Goal: Task Accomplishment & Management: Complete application form

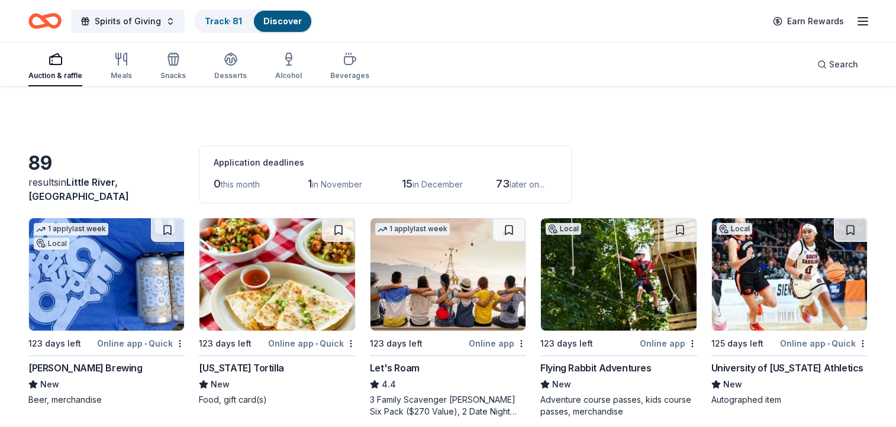
scroll to position [2723, 0]
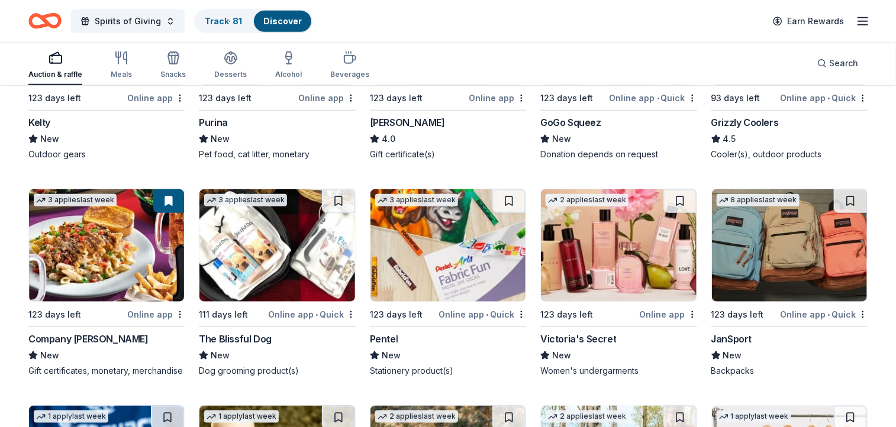
click at [765, 226] on img at bounding box center [789, 245] width 155 height 112
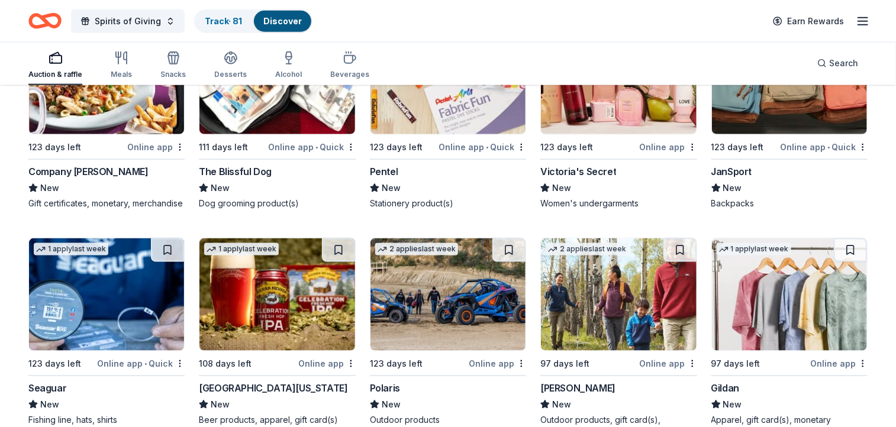
scroll to position [2914, 0]
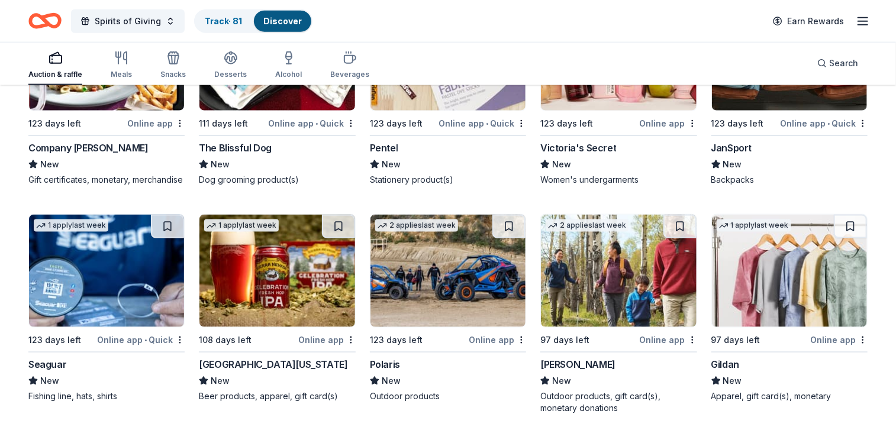
click at [288, 285] on img at bounding box center [276, 271] width 155 height 112
click at [623, 283] on img at bounding box center [618, 271] width 155 height 112
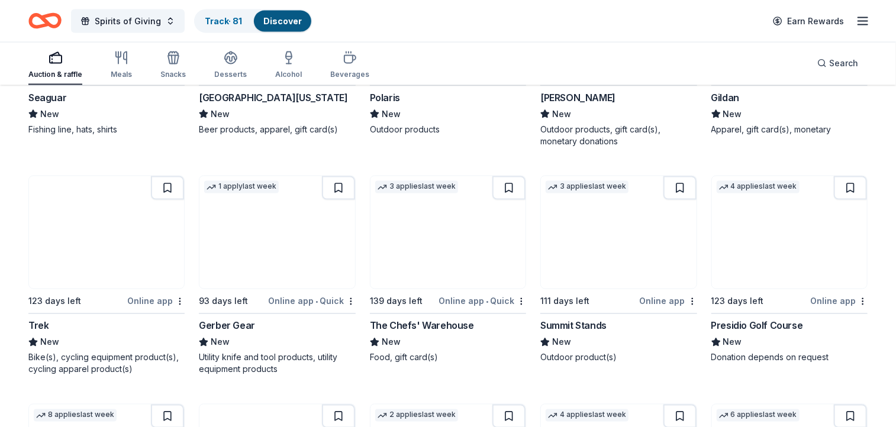
scroll to position [3172, 0]
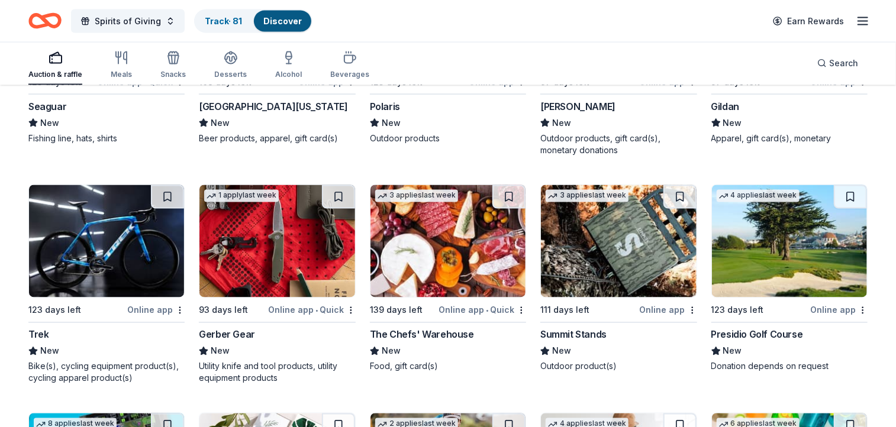
click at [785, 252] on img at bounding box center [789, 241] width 155 height 112
click at [438, 259] on img at bounding box center [447, 241] width 155 height 112
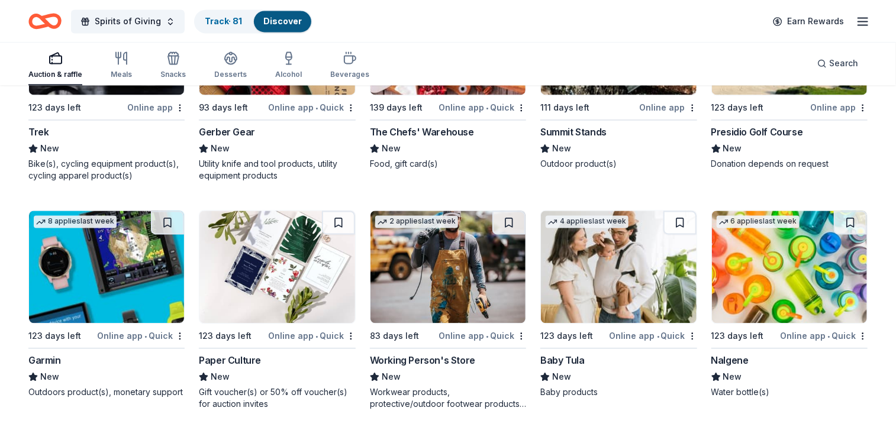
scroll to position [3388, 0]
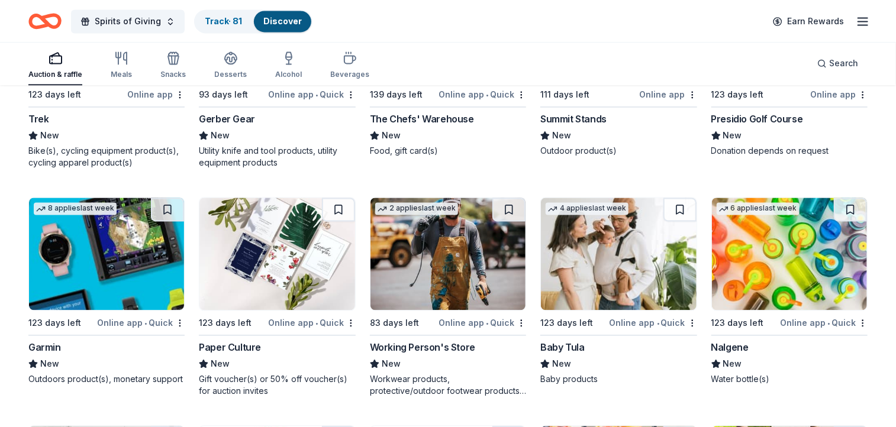
click at [93, 265] on img at bounding box center [106, 254] width 155 height 112
click at [286, 261] on img at bounding box center [276, 254] width 155 height 112
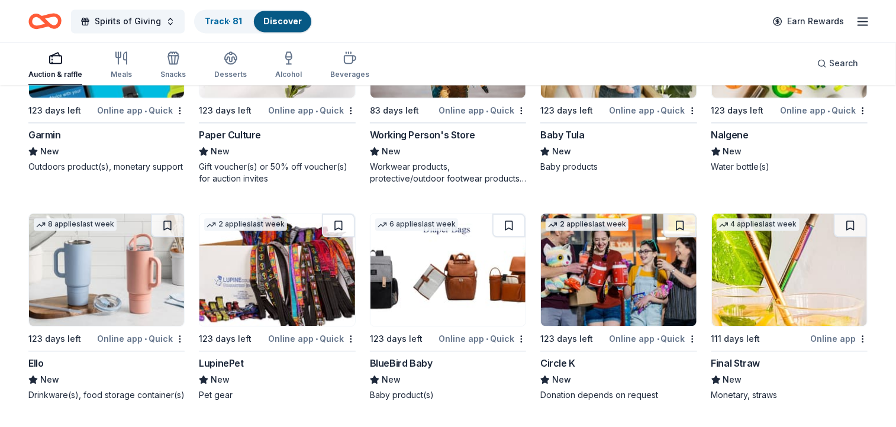
scroll to position [3605, 0]
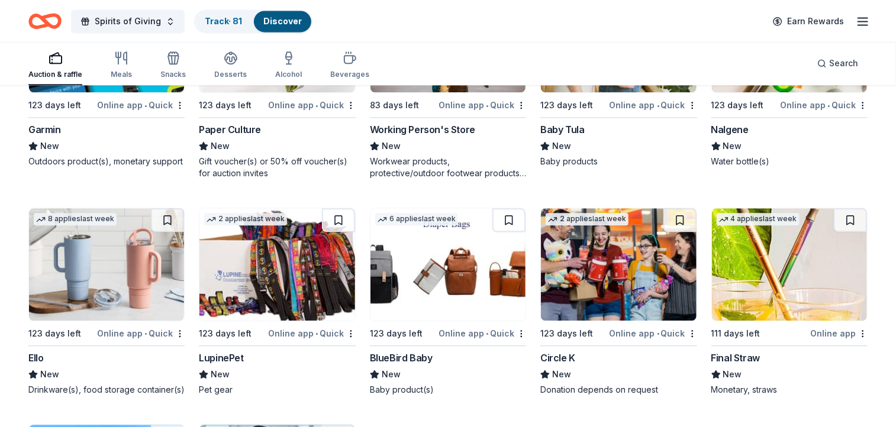
click at [619, 273] on img at bounding box center [618, 264] width 155 height 112
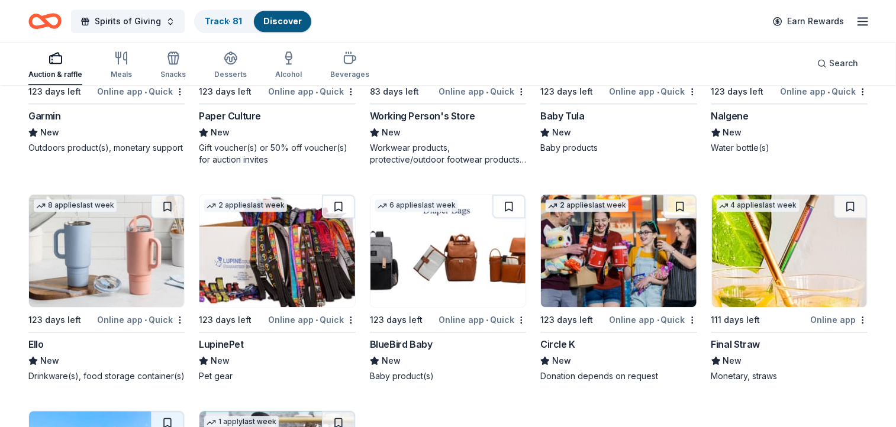
scroll to position [3634, 0]
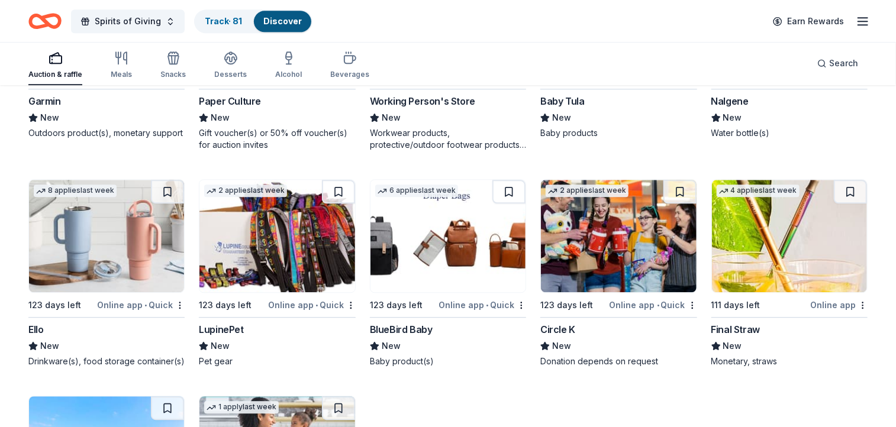
click at [786, 252] on img at bounding box center [789, 236] width 155 height 112
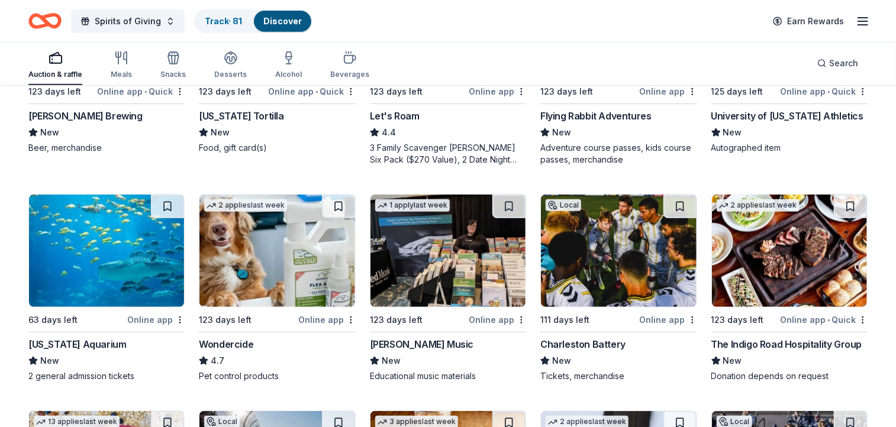
scroll to position [0, 0]
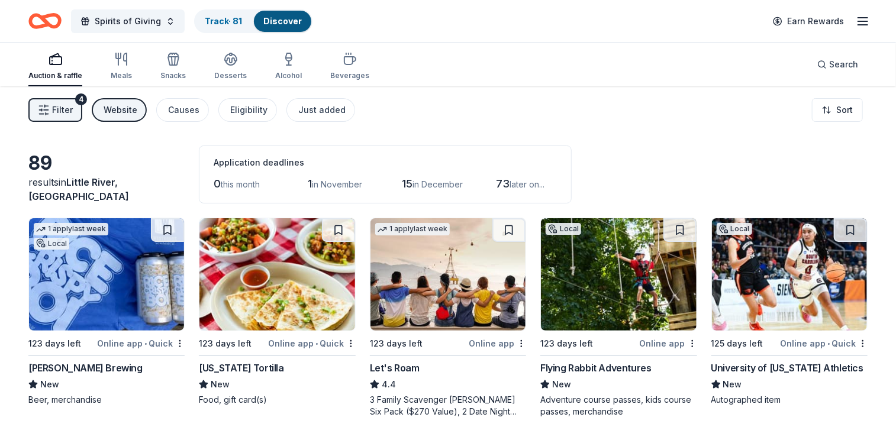
click at [284, 19] on link "Discover" at bounding box center [282, 21] width 38 height 10
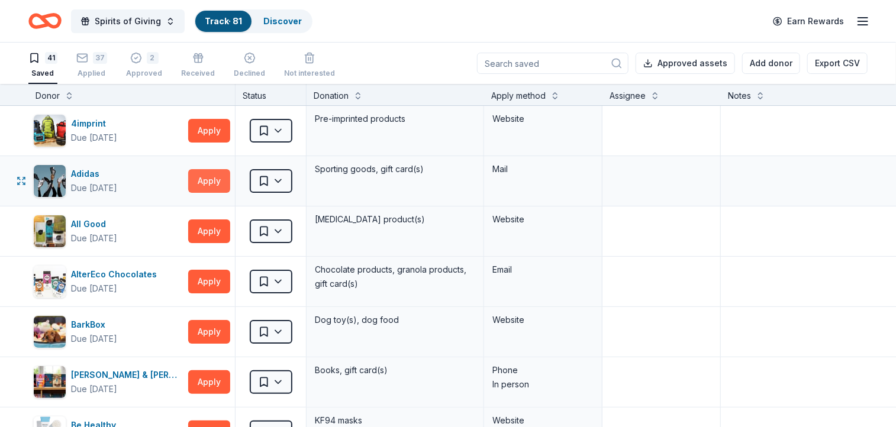
click at [211, 181] on button "Apply" at bounding box center [209, 181] width 42 height 24
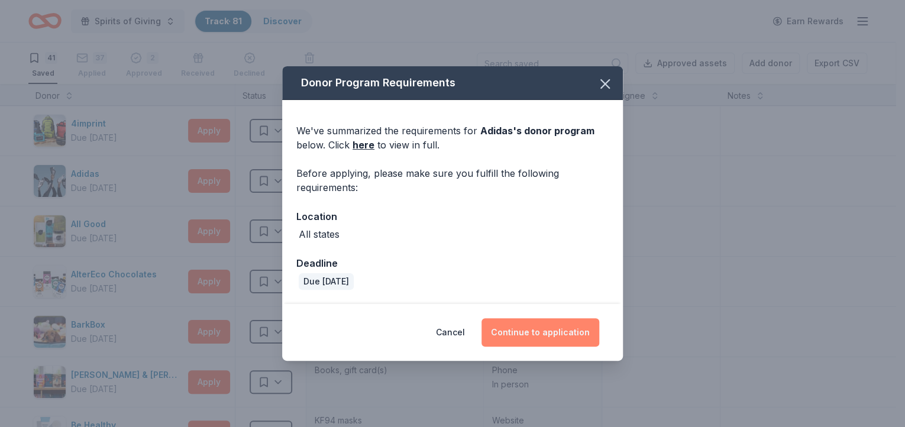
click at [534, 333] on button "Continue to application" at bounding box center [541, 332] width 118 height 28
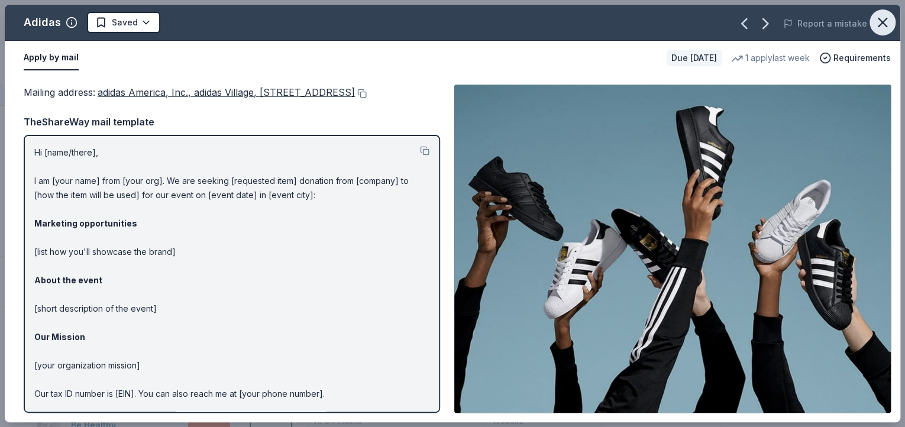
click at [876, 26] on icon "button" at bounding box center [883, 22] width 17 height 17
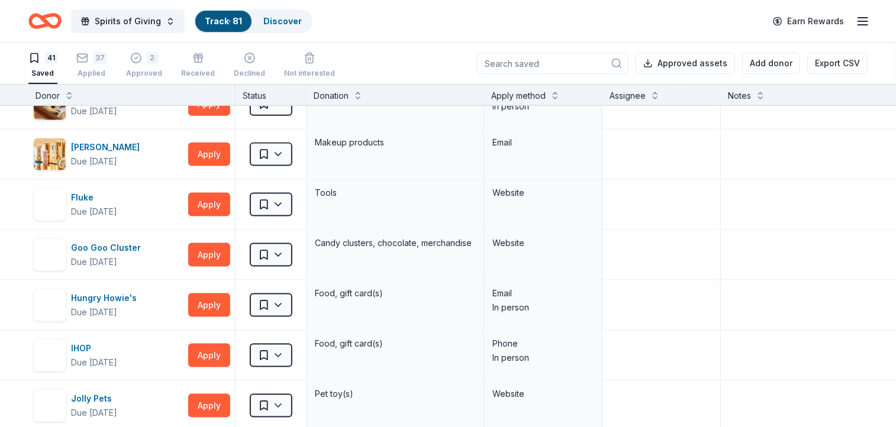
scroll to position [798, 0]
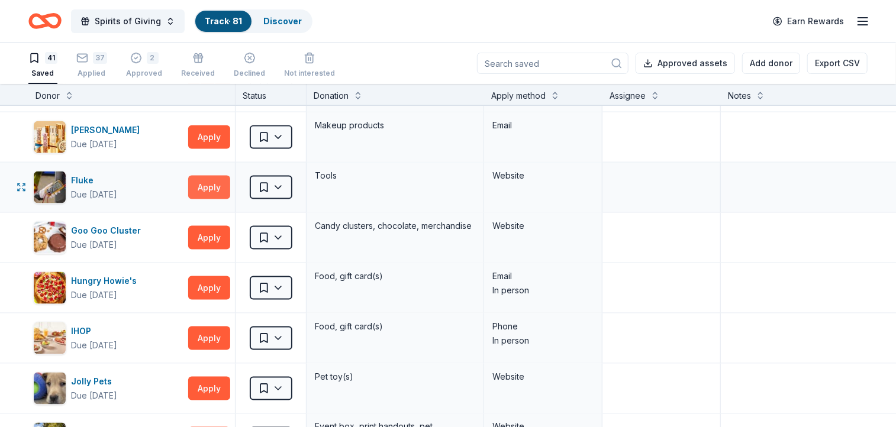
click at [208, 182] on button "Apply" at bounding box center [209, 188] width 42 height 24
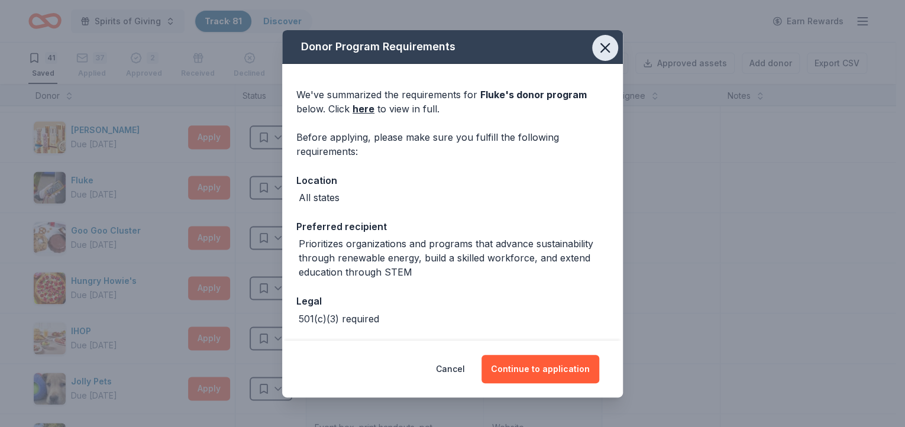
click at [600, 48] on icon "button" at bounding box center [605, 48] width 17 height 17
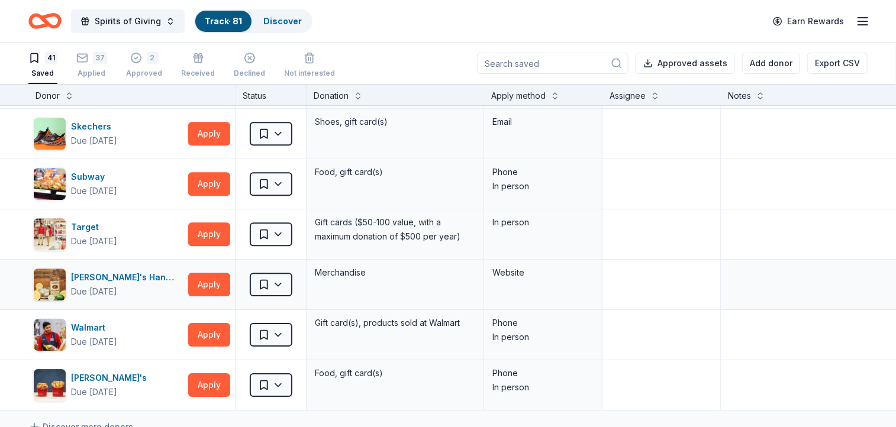
scroll to position [1755, 0]
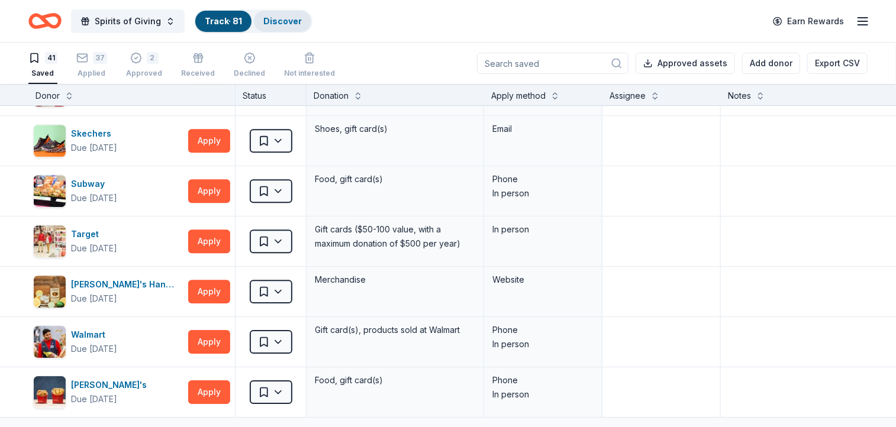
click at [286, 24] on link "Discover" at bounding box center [282, 21] width 38 height 10
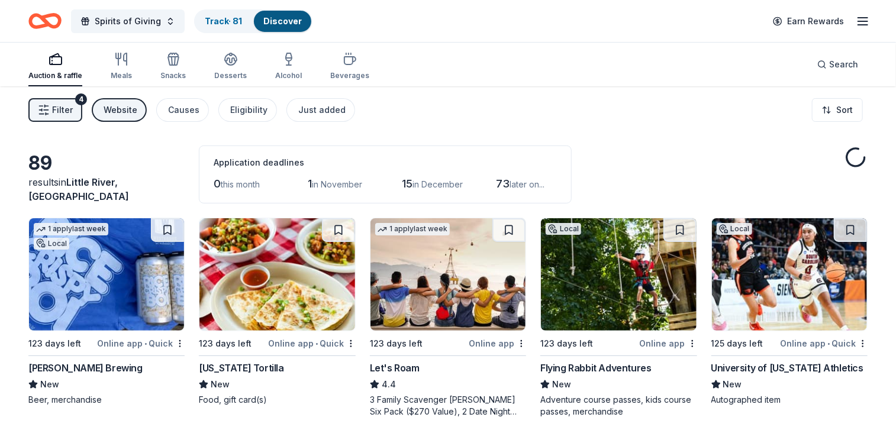
click at [57, 109] on span "Filter" at bounding box center [62, 110] width 21 height 14
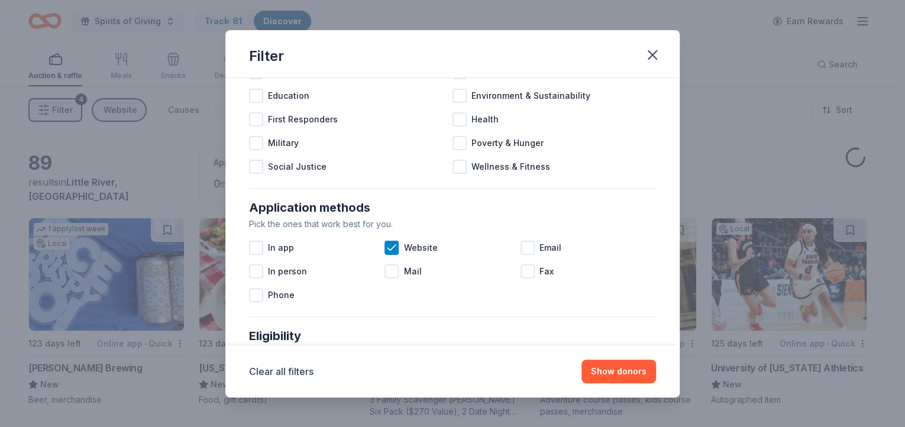
scroll to position [133, 0]
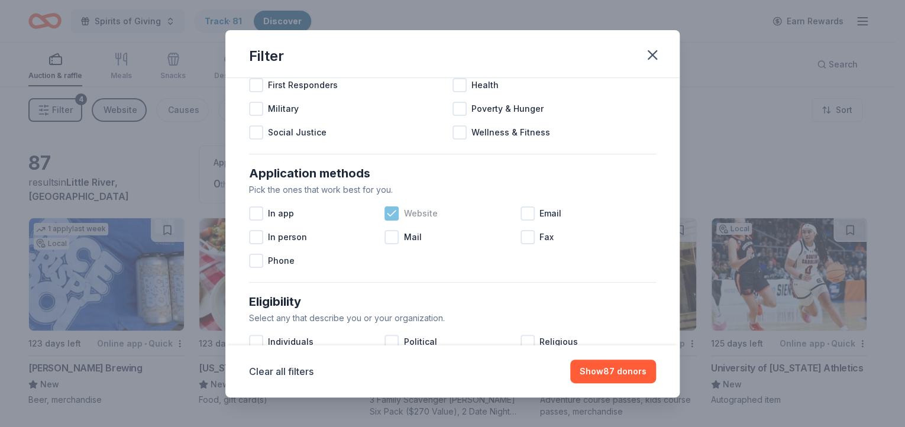
click at [389, 214] on icon at bounding box center [392, 214] width 12 height 12
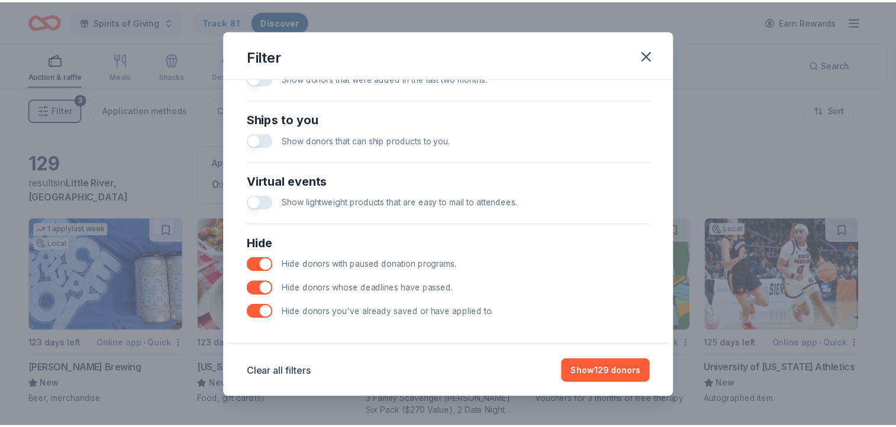
scroll to position [511, 0]
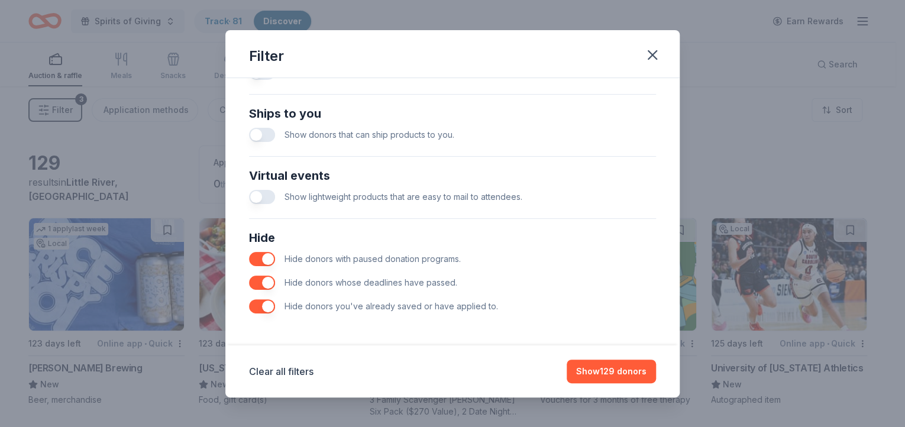
click at [267, 134] on button "button" at bounding box center [262, 135] width 26 height 14
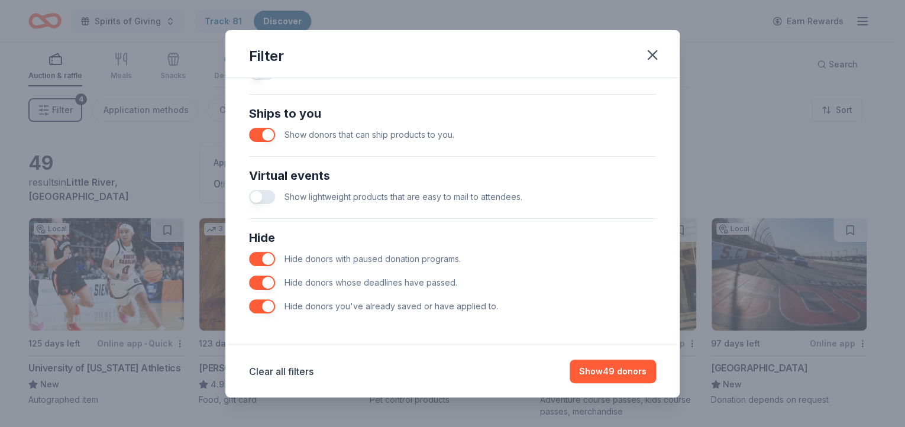
click at [258, 134] on button "button" at bounding box center [262, 135] width 26 height 14
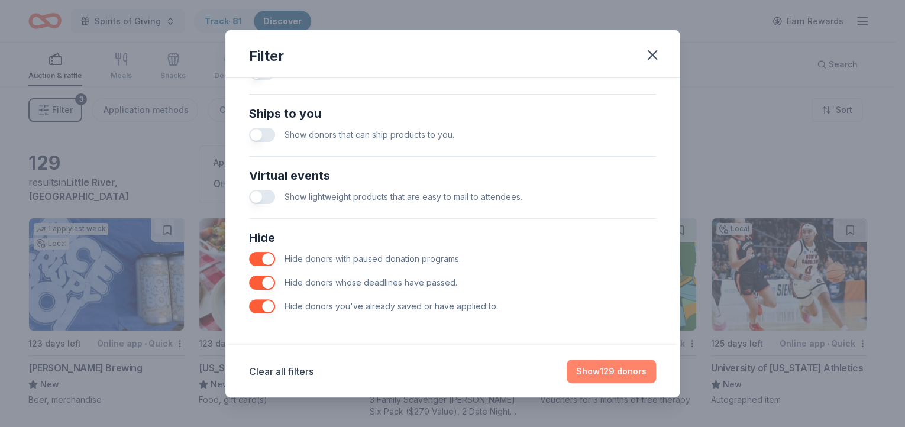
click at [624, 375] on button "Show 129 donors" at bounding box center [611, 372] width 89 height 24
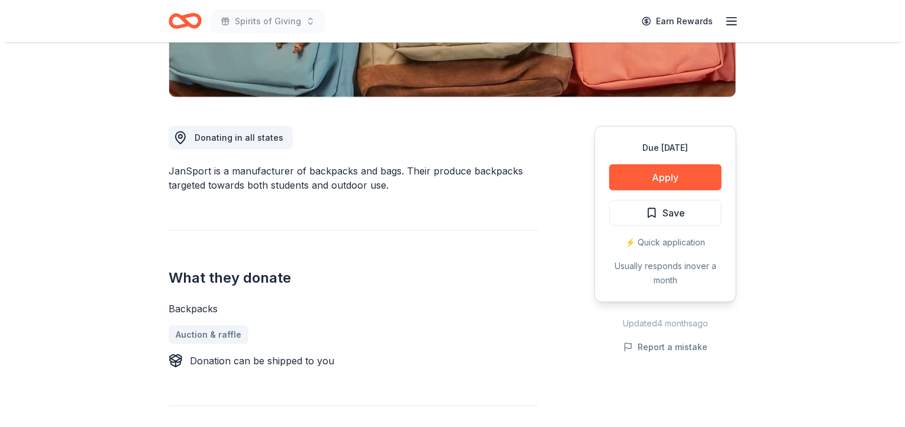
scroll to position [276, 0]
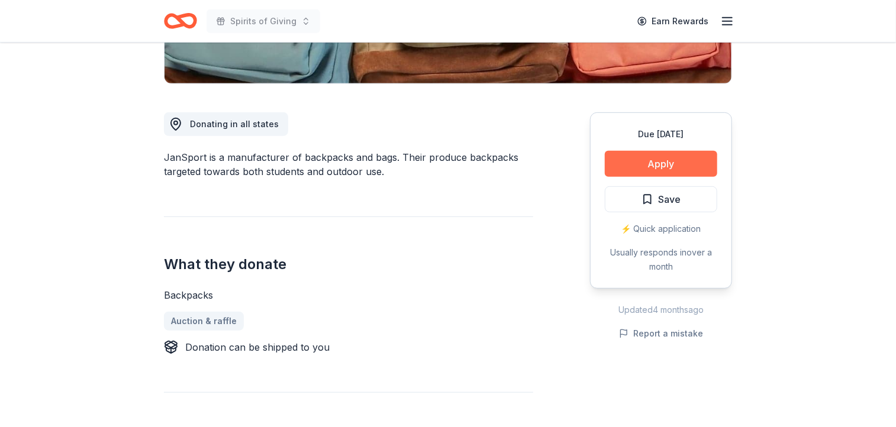
click at [662, 160] on button "Apply" at bounding box center [661, 164] width 112 height 26
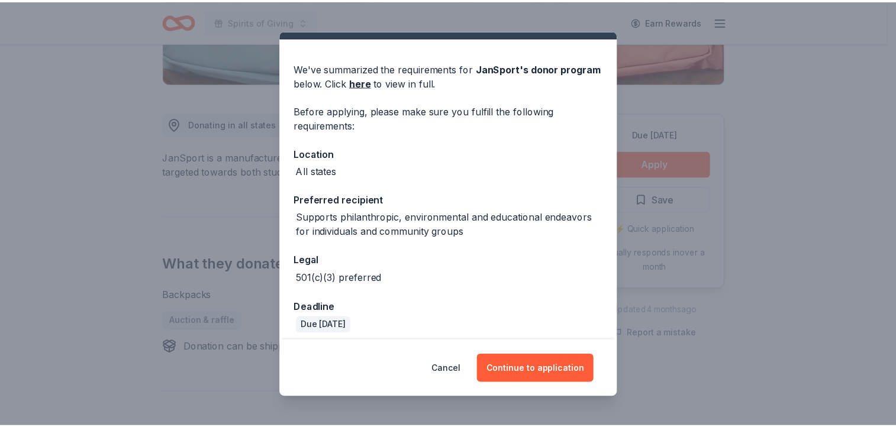
scroll to position [33, 0]
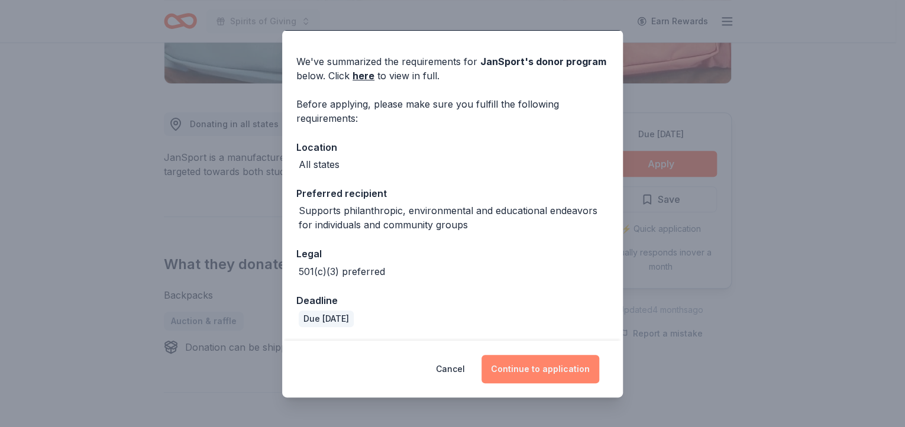
click at [533, 368] on button "Continue to application" at bounding box center [541, 369] width 118 height 28
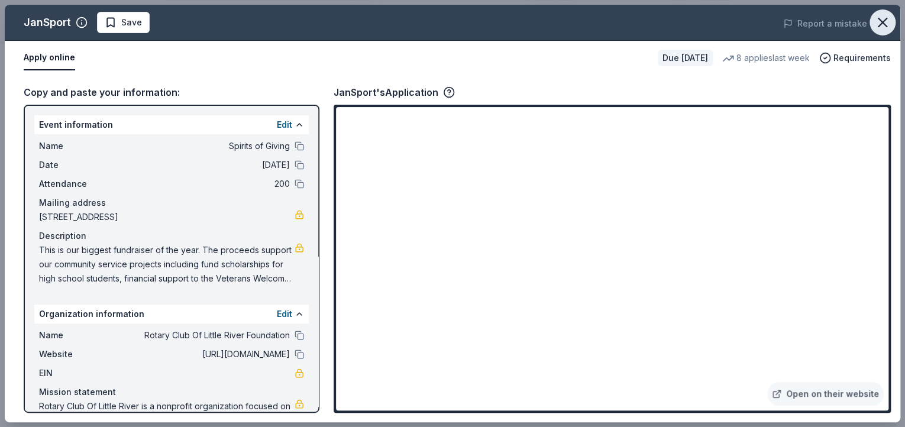
click at [884, 24] on icon "button" at bounding box center [883, 22] width 8 height 8
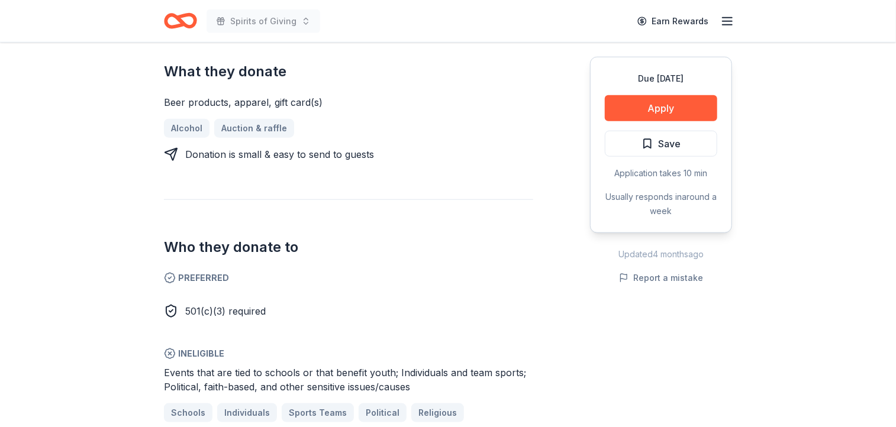
scroll to position [505, 0]
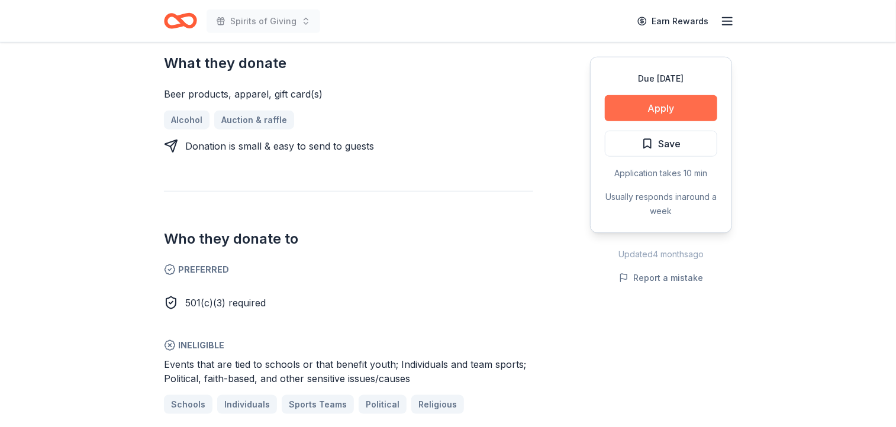
click at [669, 108] on button "Apply" at bounding box center [661, 108] width 112 height 26
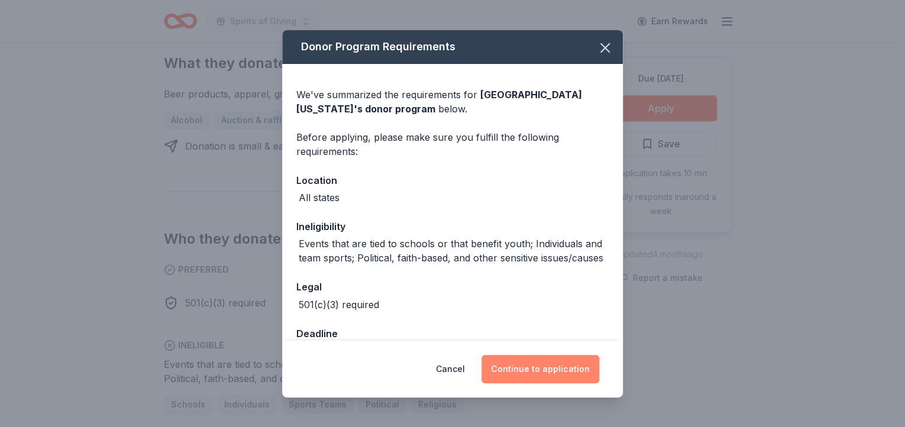
click at [537, 367] on button "Continue to application" at bounding box center [541, 369] width 118 height 28
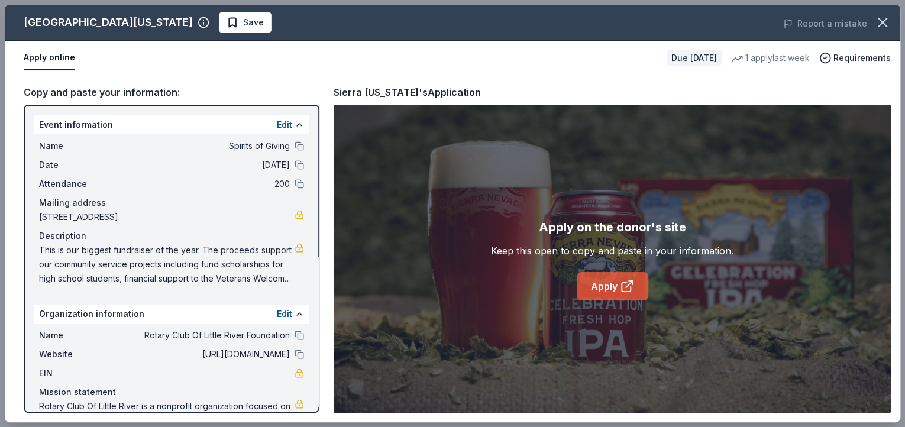
click at [612, 287] on link "Apply" at bounding box center [613, 286] width 72 height 28
click at [879, 17] on icon "button" at bounding box center [883, 22] width 17 height 17
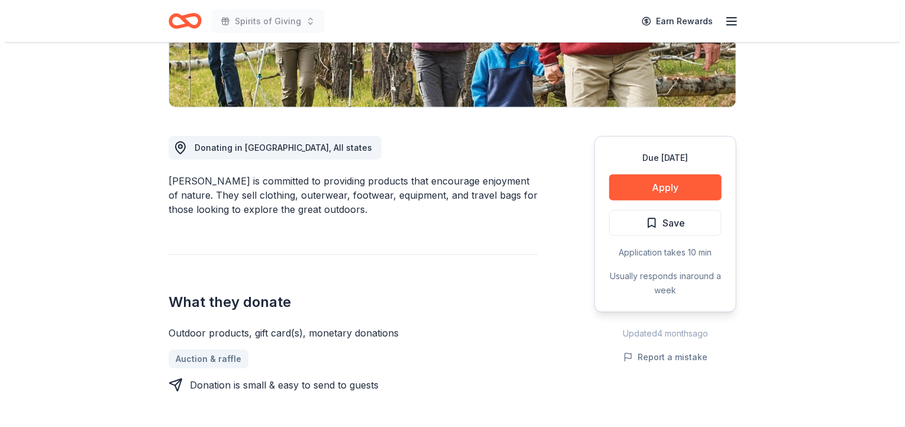
scroll to position [259, 0]
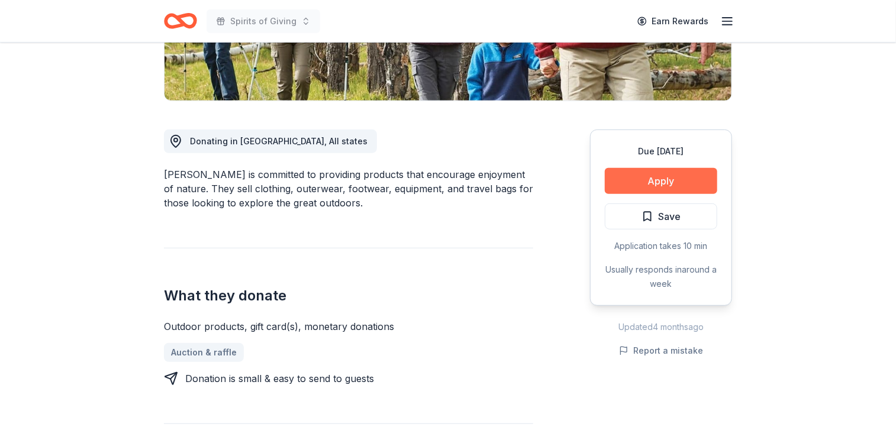
click at [661, 183] on button "Apply" at bounding box center [661, 181] width 112 height 26
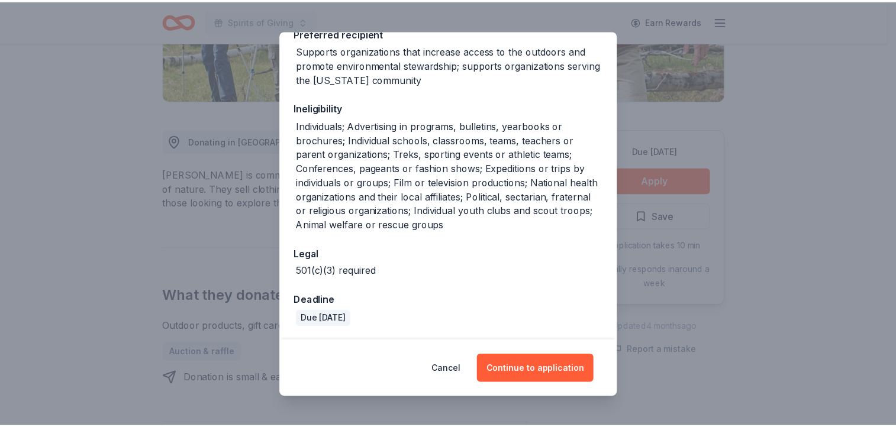
scroll to position [204, 0]
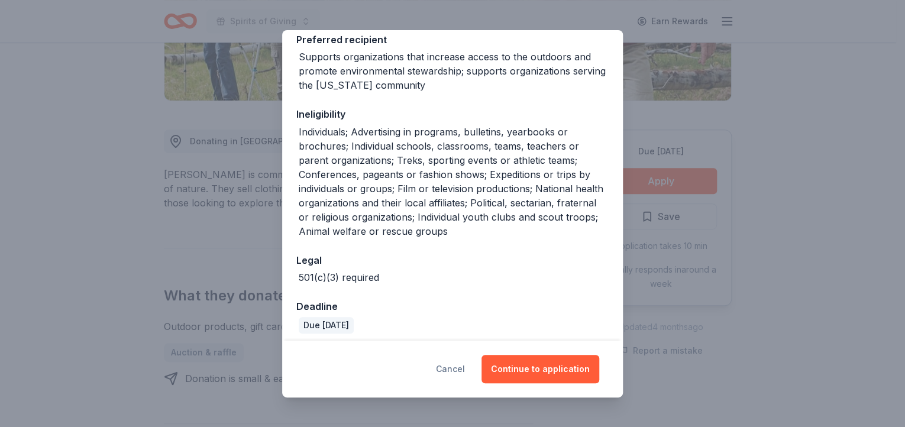
click at [456, 367] on button "Cancel" at bounding box center [450, 369] width 29 height 28
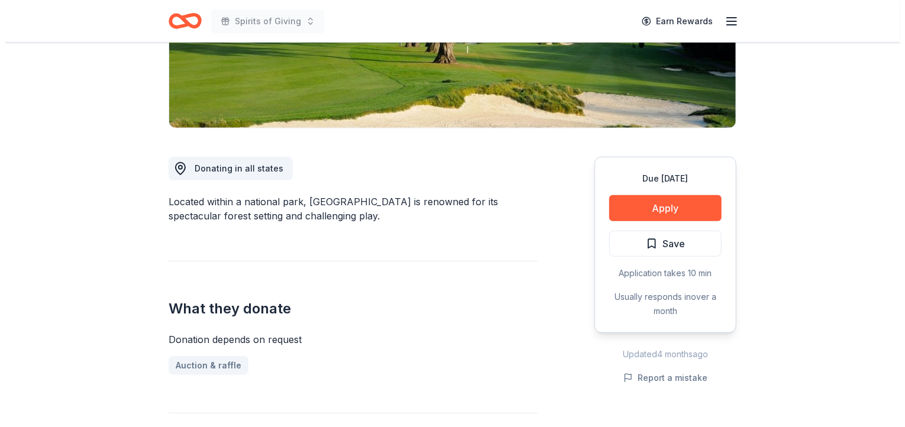
scroll to position [260, 0]
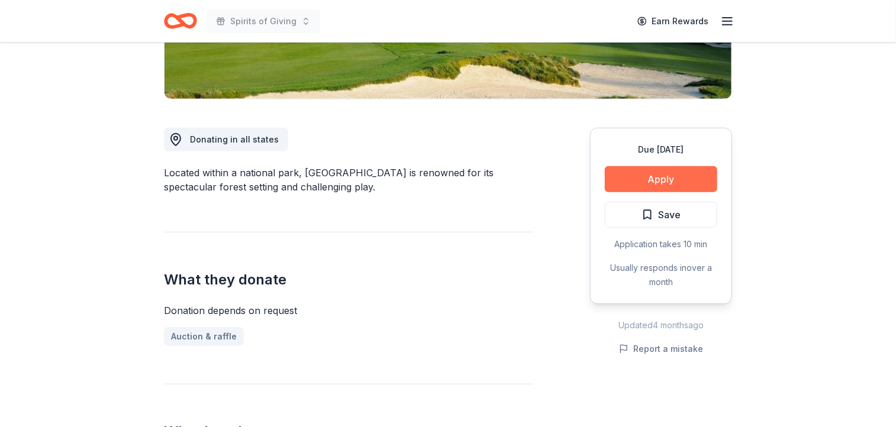
click at [678, 172] on button "Apply" at bounding box center [661, 179] width 112 height 26
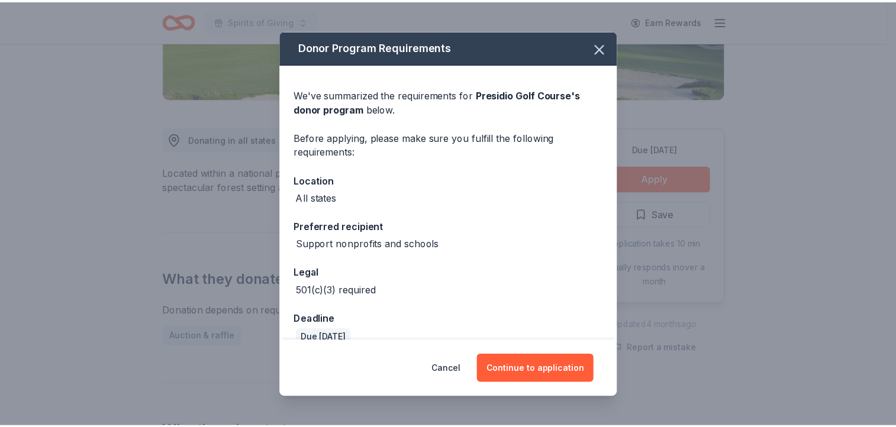
scroll to position [19, 0]
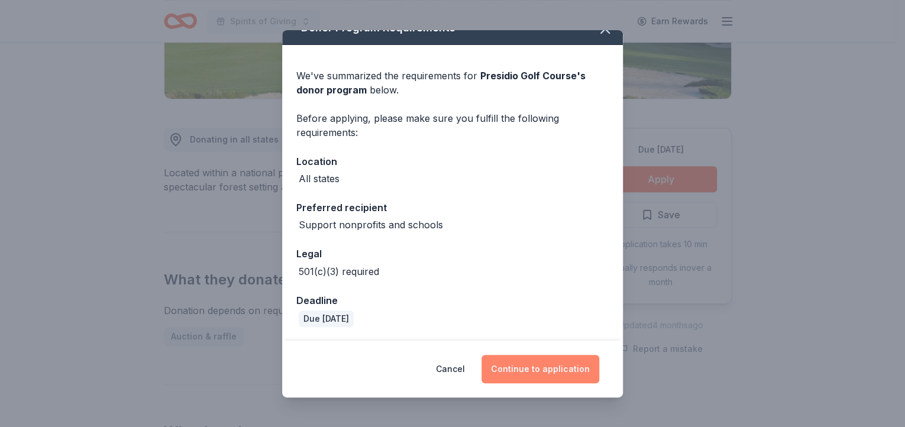
click at [547, 368] on button "Continue to application" at bounding box center [541, 369] width 118 height 28
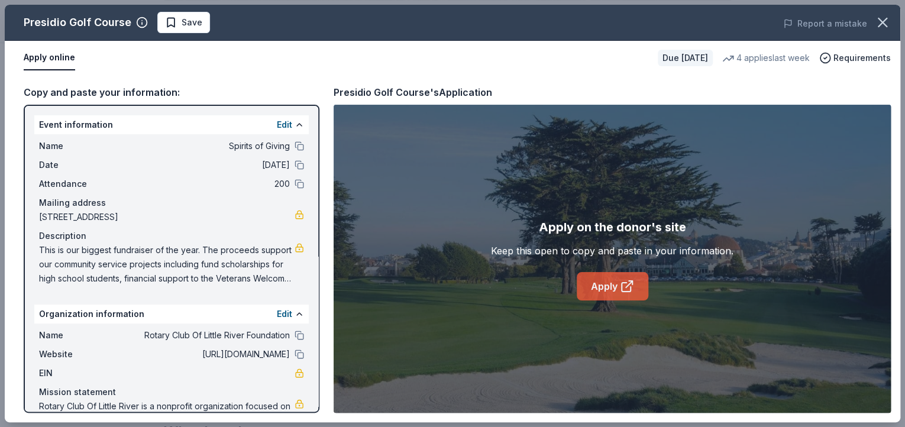
click at [623, 288] on icon at bounding box center [627, 286] width 14 height 14
click at [881, 22] on icon "button" at bounding box center [883, 22] width 8 height 8
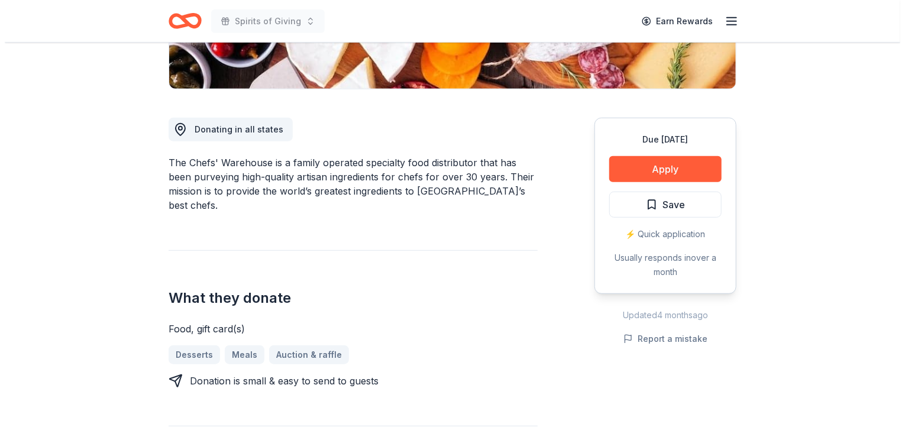
scroll to position [293, 0]
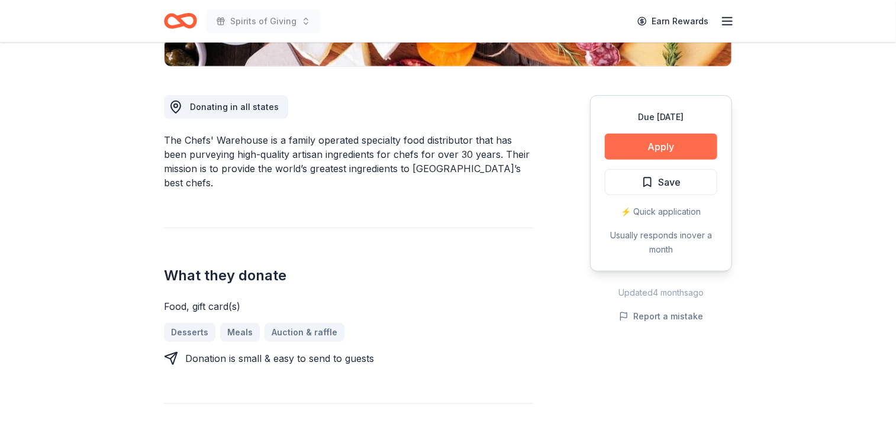
click at [663, 147] on button "Apply" at bounding box center [661, 147] width 112 height 26
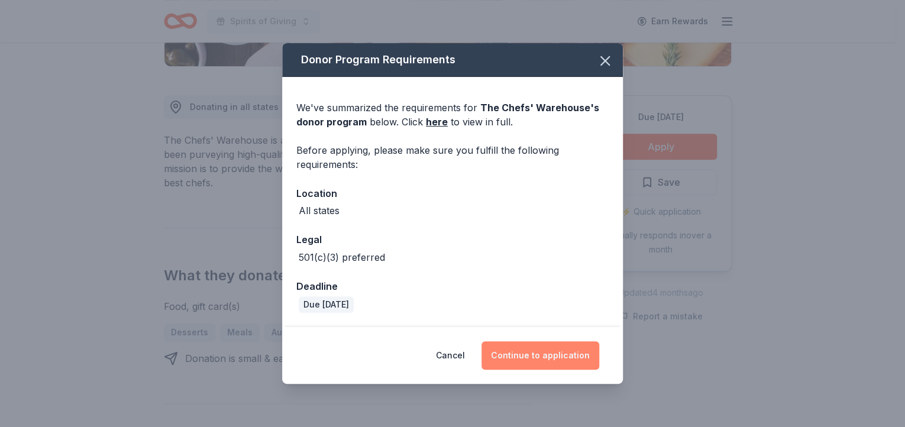
click at [550, 354] on button "Continue to application" at bounding box center [541, 355] width 118 height 28
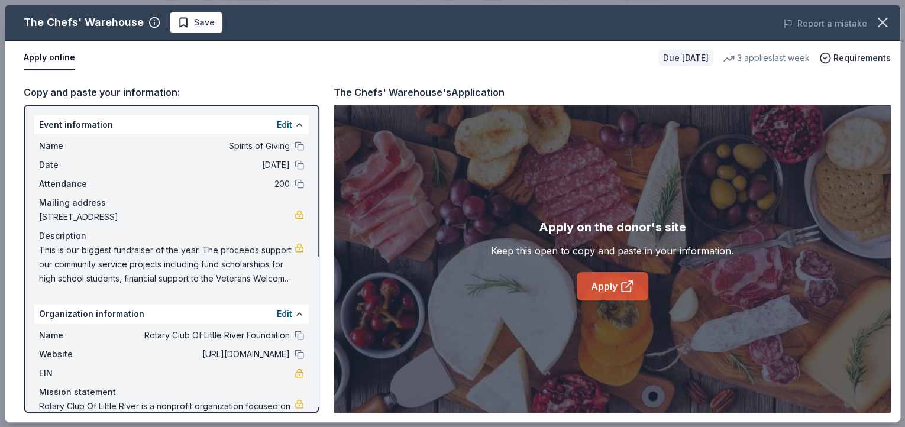
click at [620, 289] on icon at bounding box center [627, 286] width 14 height 14
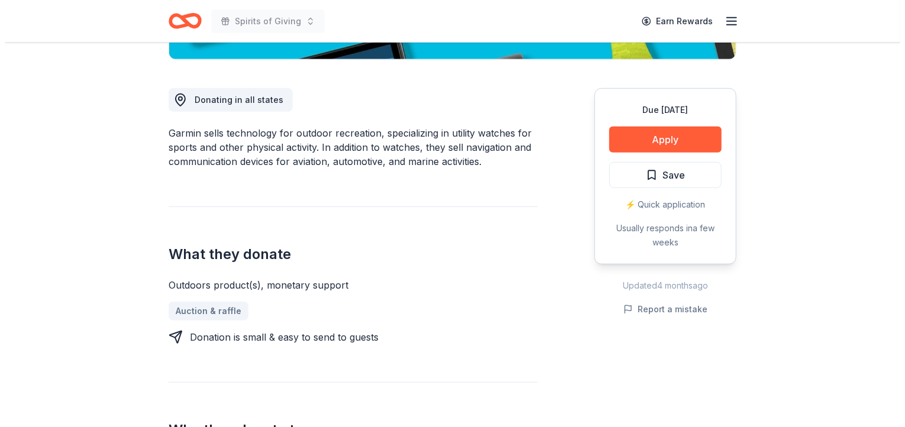
scroll to position [302, 0]
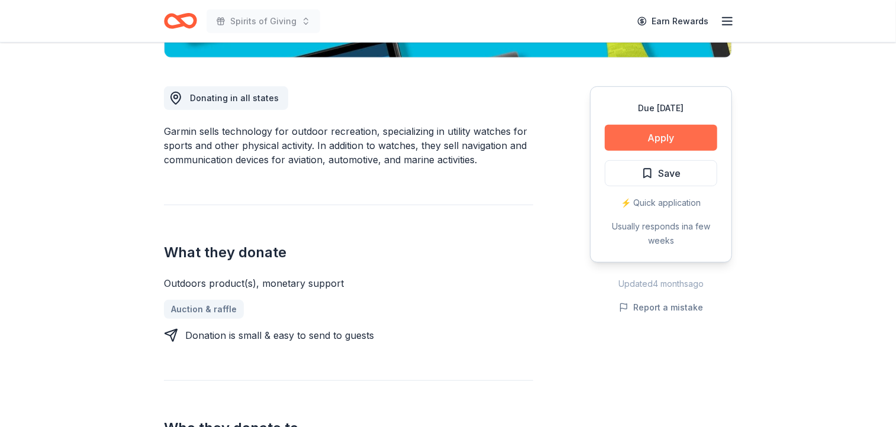
click at [666, 138] on button "Apply" at bounding box center [661, 138] width 112 height 26
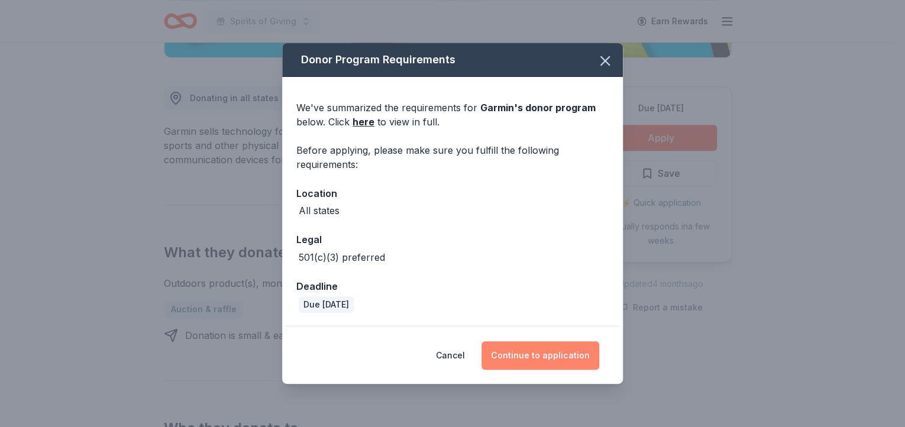
click at [524, 357] on button "Continue to application" at bounding box center [541, 355] width 118 height 28
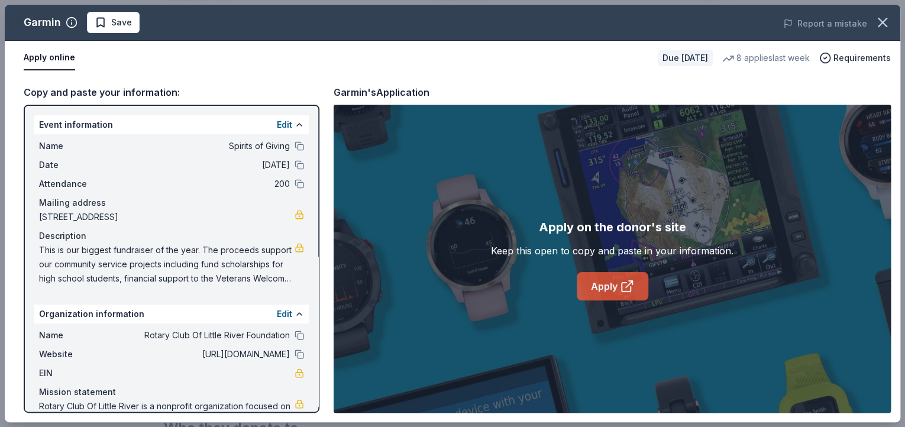
click at [605, 284] on link "Apply" at bounding box center [613, 286] width 72 height 28
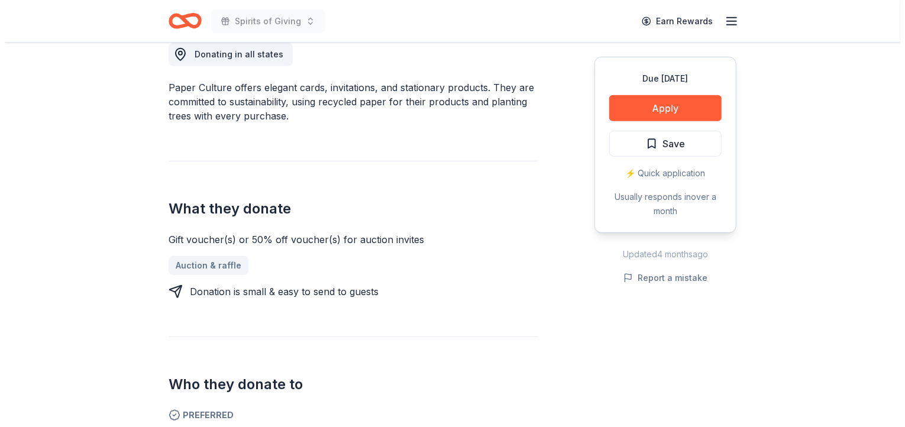
scroll to position [350, 0]
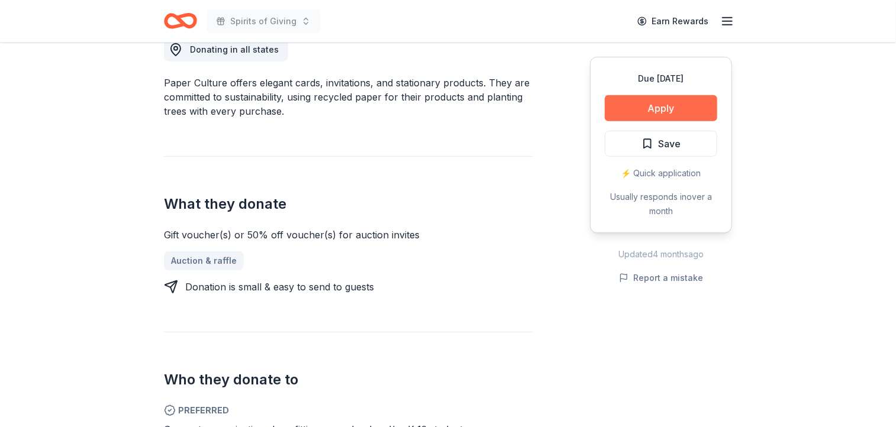
click at [657, 107] on button "Apply" at bounding box center [661, 108] width 112 height 26
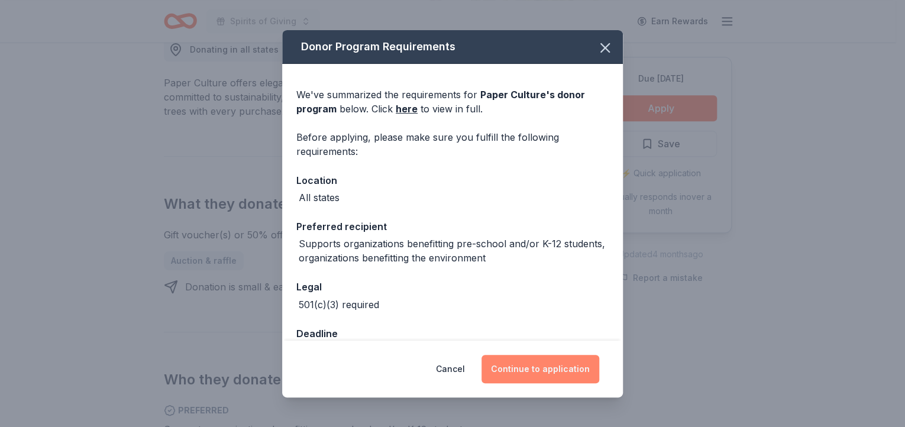
click at [552, 372] on button "Continue to application" at bounding box center [541, 369] width 118 height 28
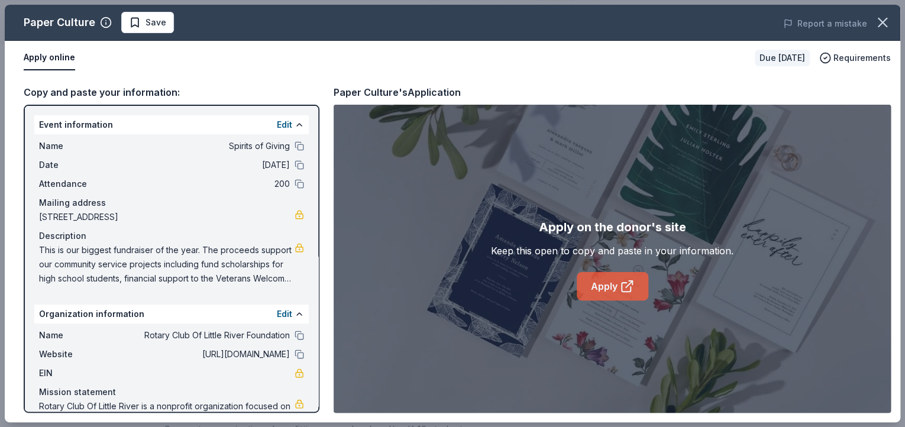
click at [620, 289] on icon at bounding box center [627, 286] width 14 height 14
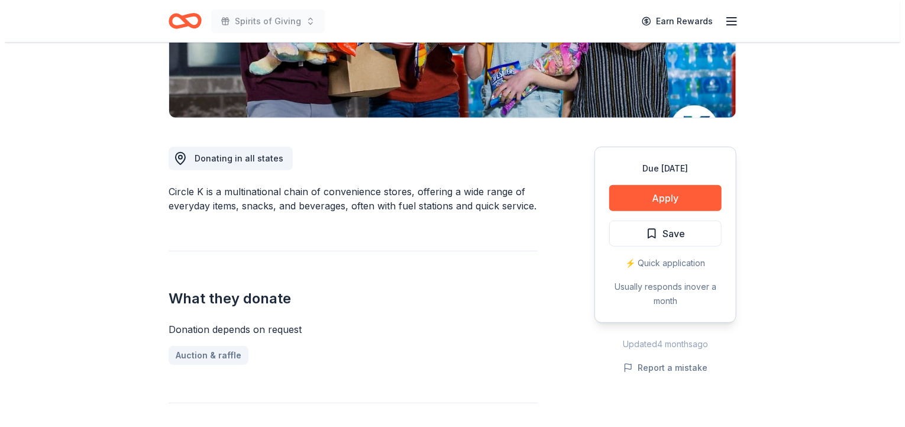
scroll to position [247, 0]
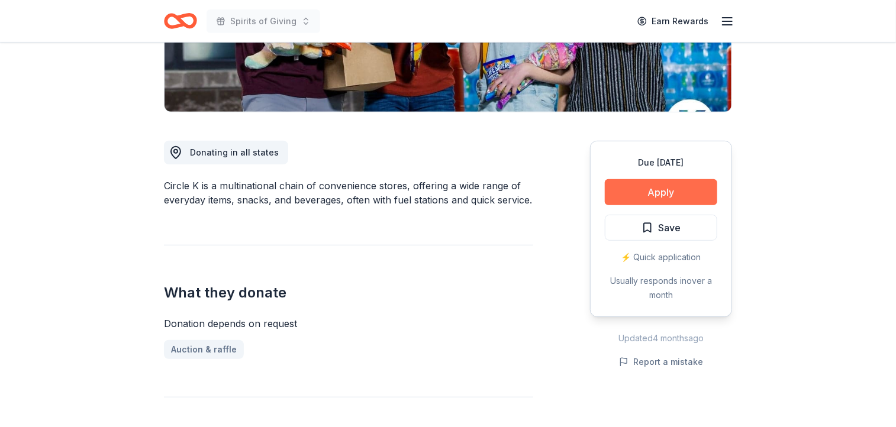
click at [660, 193] on button "Apply" at bounding box center [661, 192] width 112 height 26
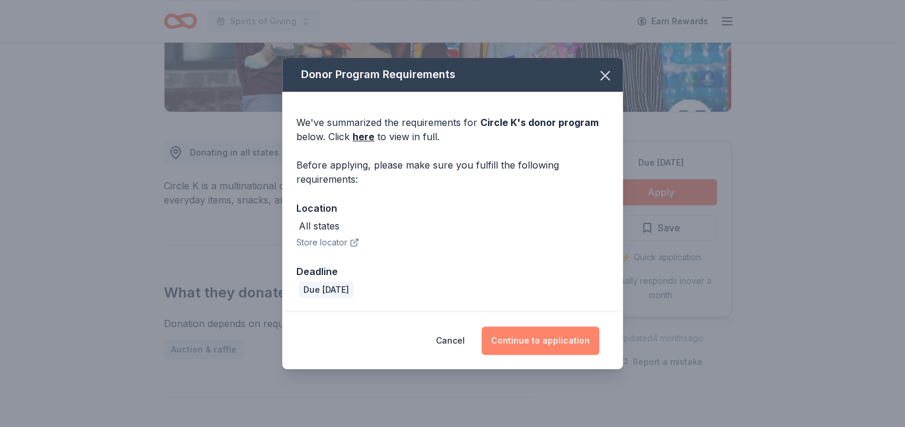
click at [543, 340] on button "Continue to application" at bounding box center [541, 341] width 118 height 28
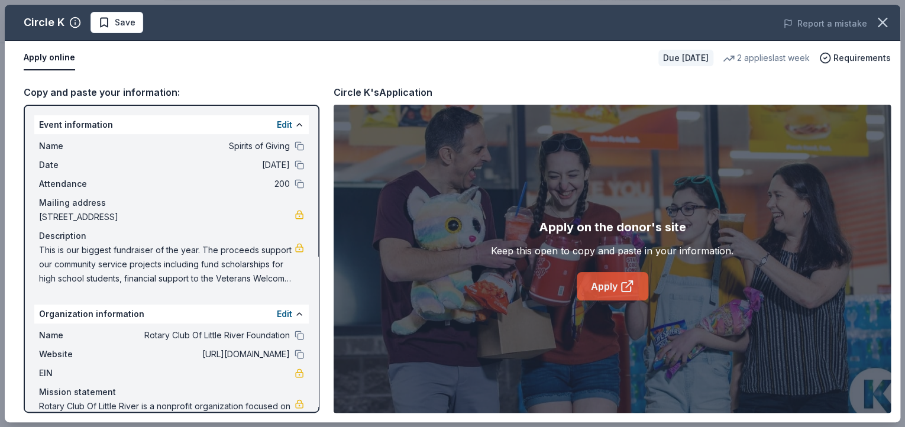
click at [604, 286] on link "Apply" at bounding box center [613, 286] width 72 height 28
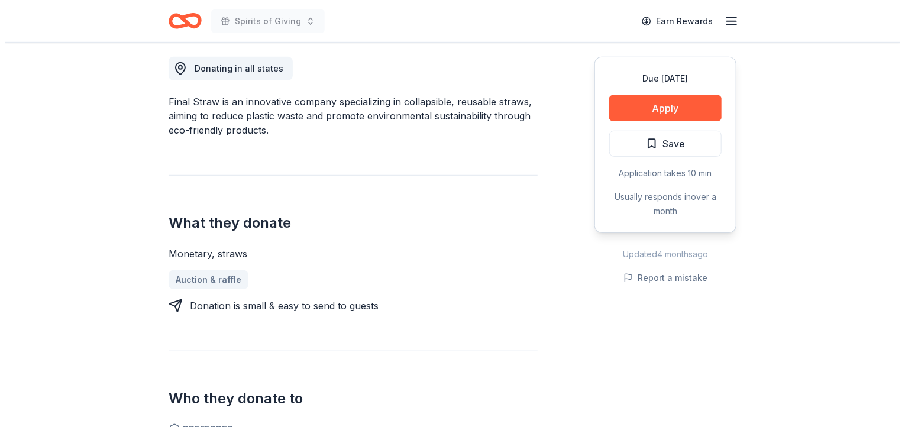
scroll to position [352, 0]
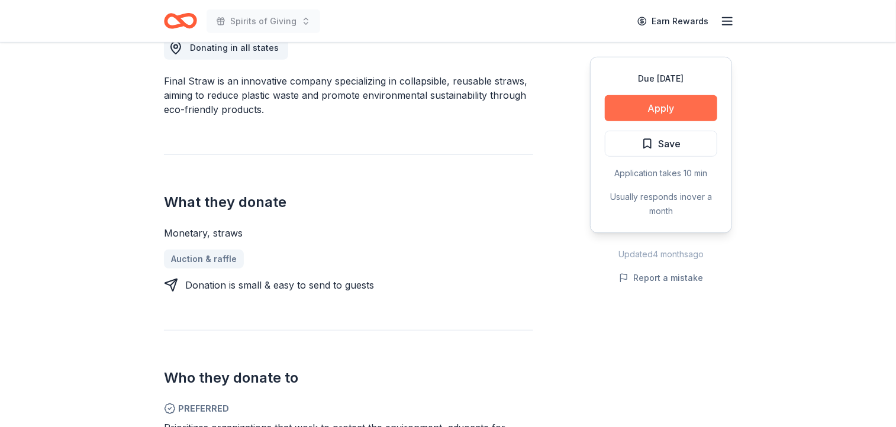
click at [660, 108] on button "Apply" at bounding box center [661, 108] width 112 height 26
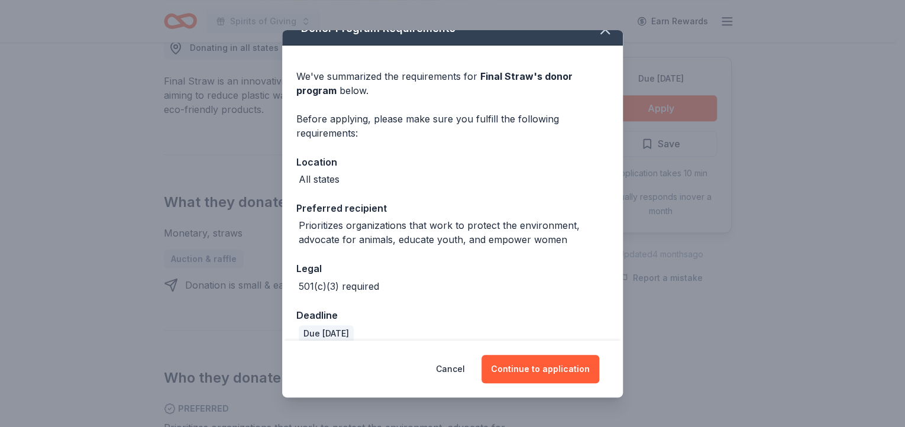
scroll to position [33, 0]
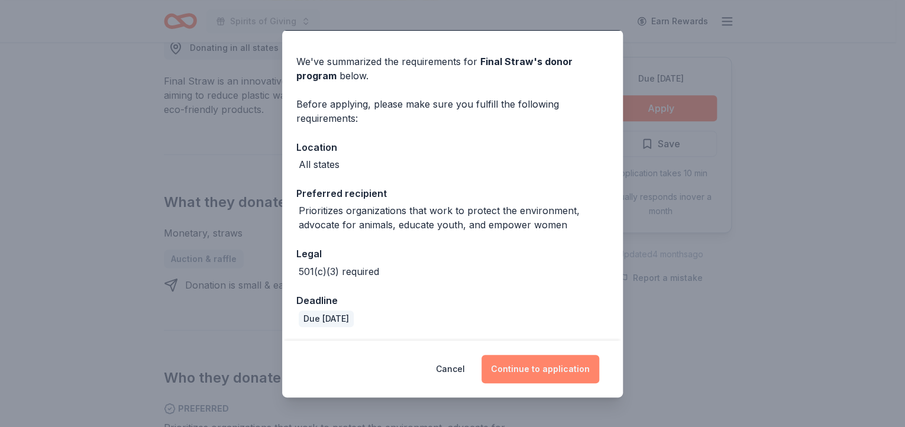
click at [556, 369] on button "Continue to application" at bounding box center [541, 369] width 118 height 28
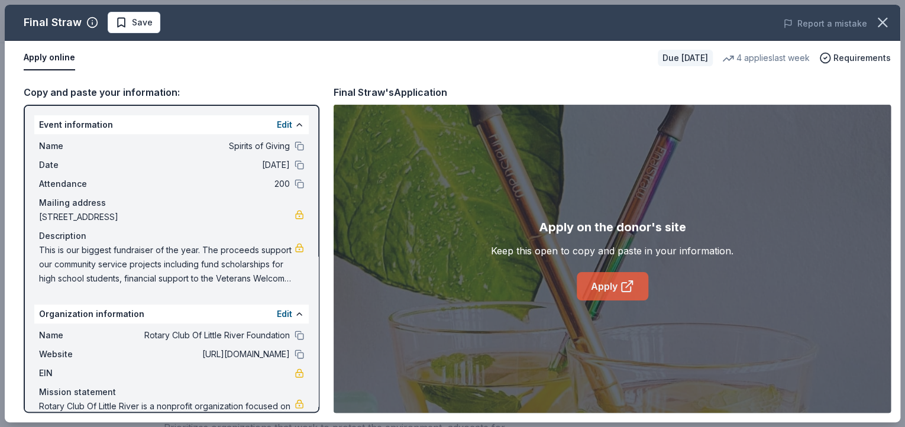
click at [622, 286] on icon at bounding box center [626, 287] width 9 height 9
